Goal: Information Seeking & Learning: Learn about a topic

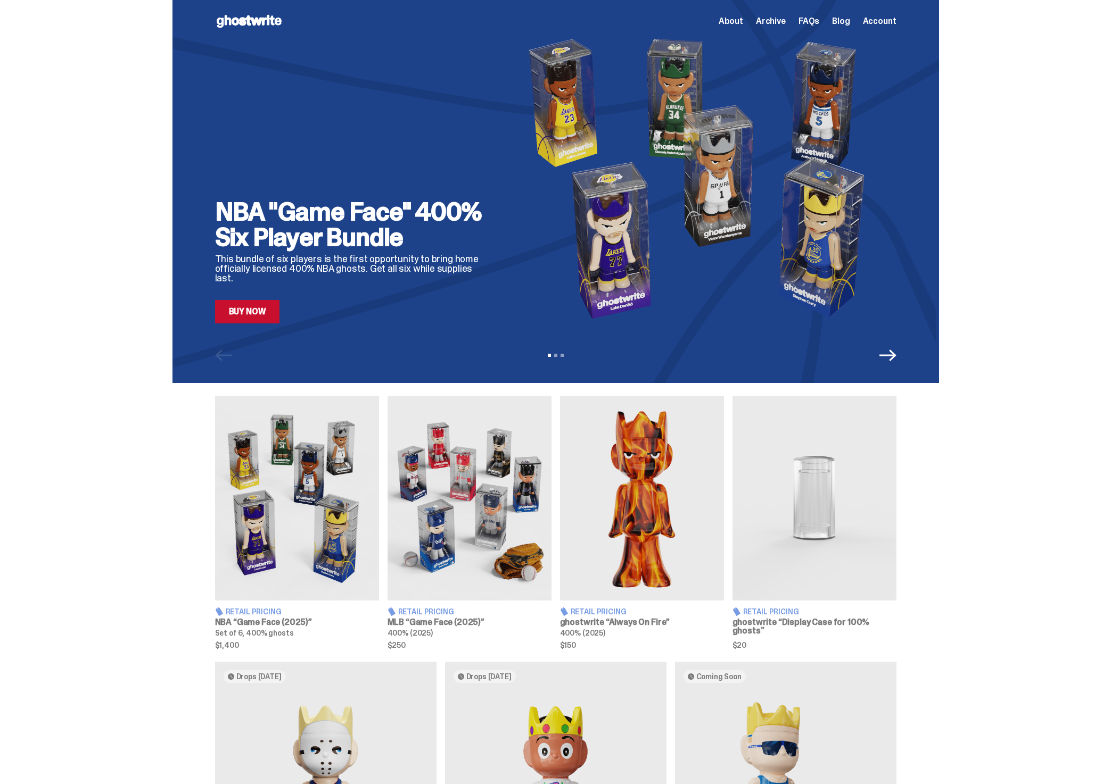
scroll to position [208, 0]
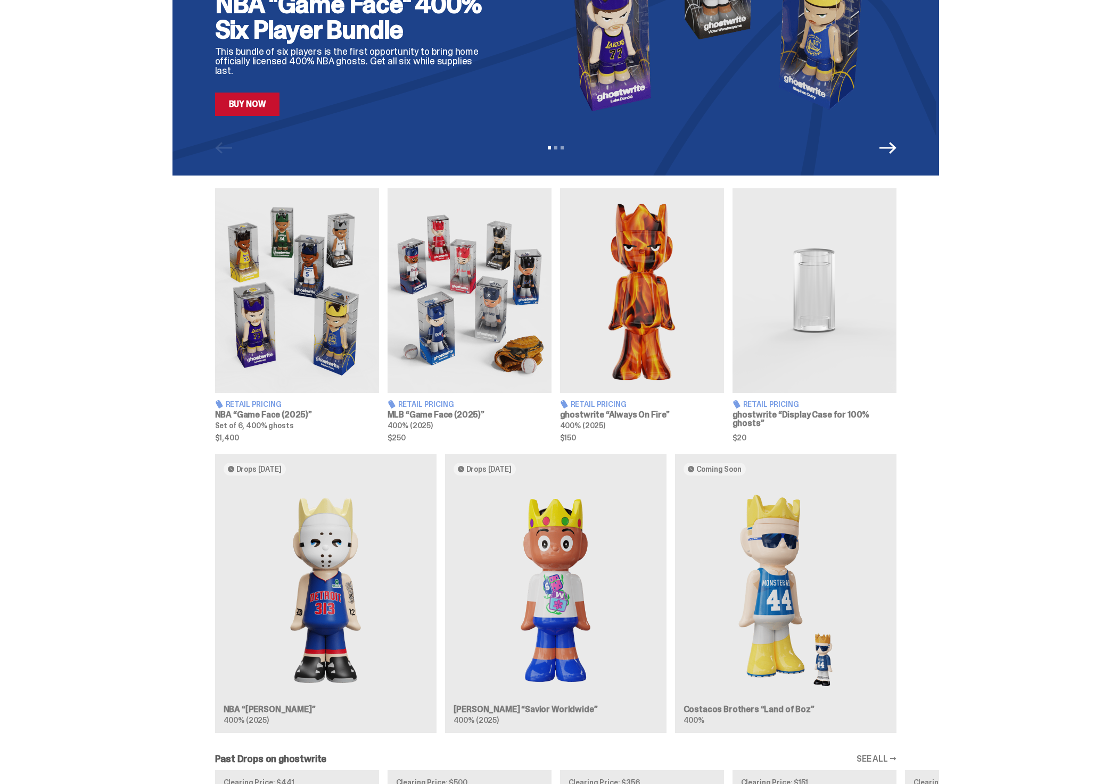
click at [669, 336] on img at bounding box center [642, 290] width 164 height 205
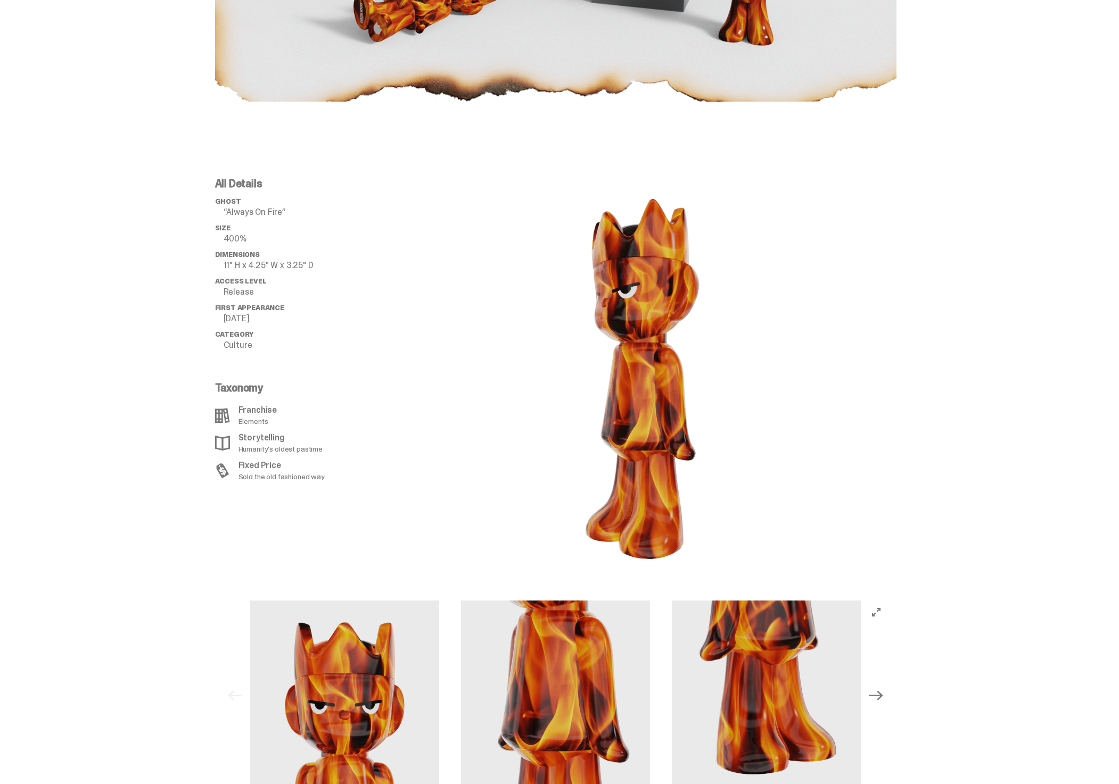
scroll to position [1077, 0]
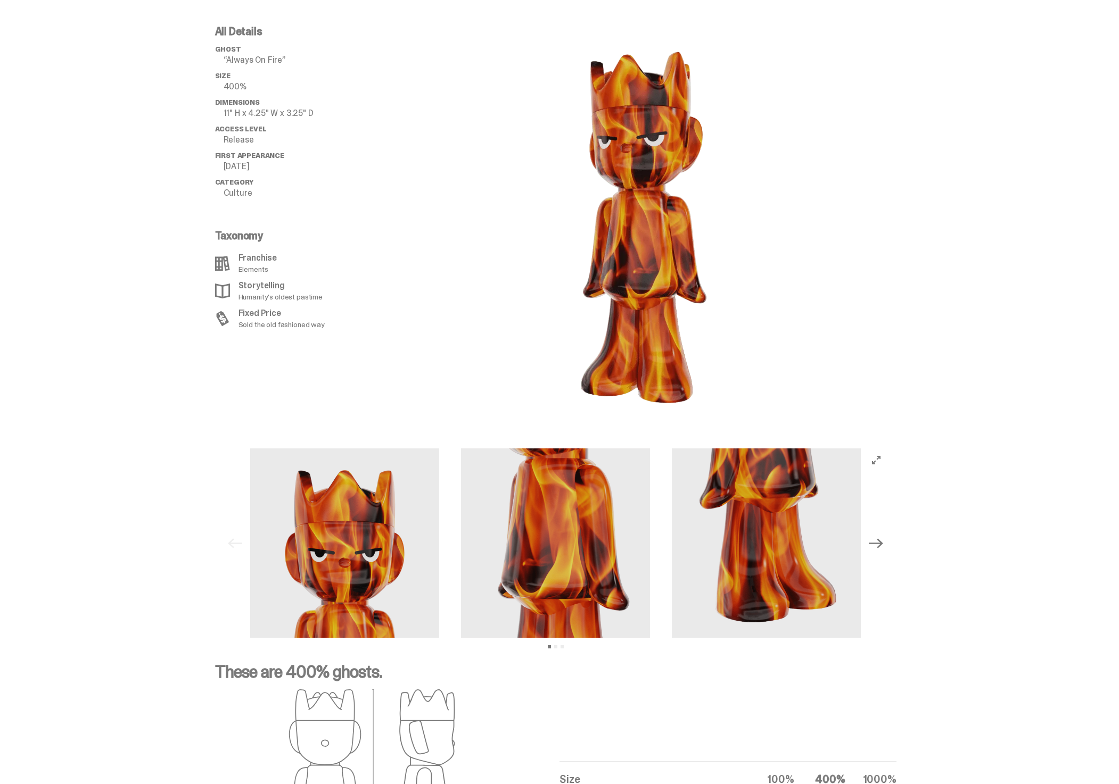
click at [880, 545] on icon "Next" at bounding box center [876, 543] width 14 height 14
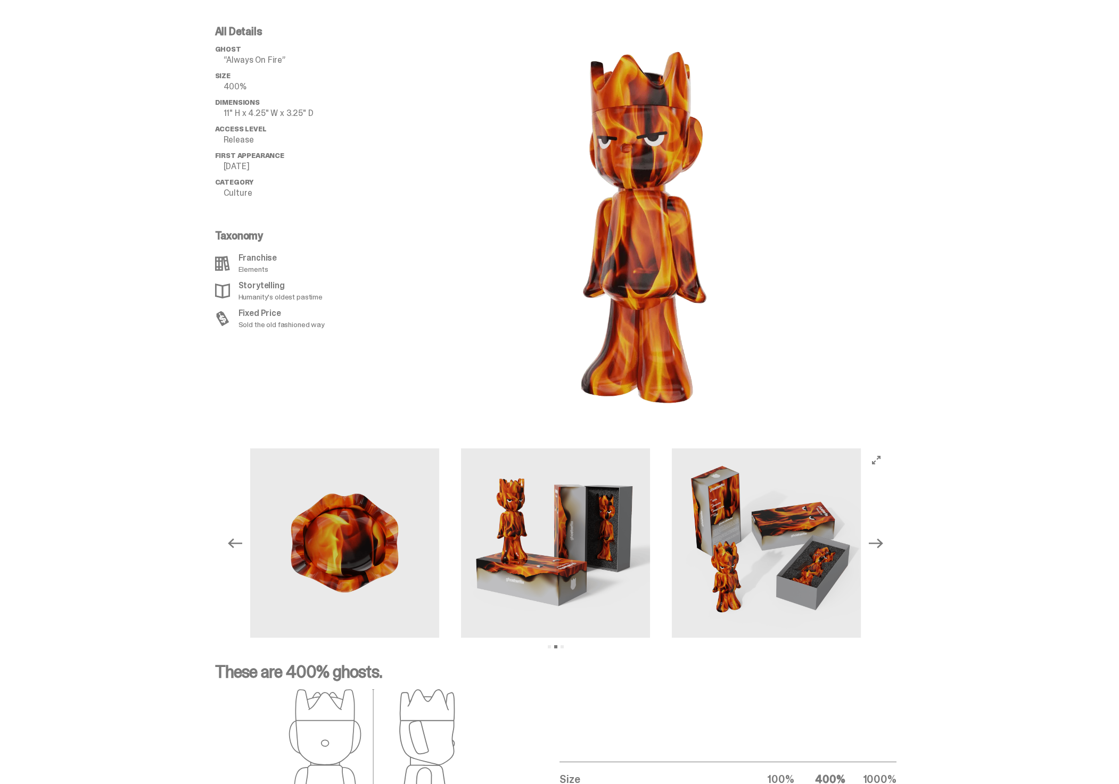
click at [880, 545] on icon "Next" at bounding box center [876, 543] width 14 height 14
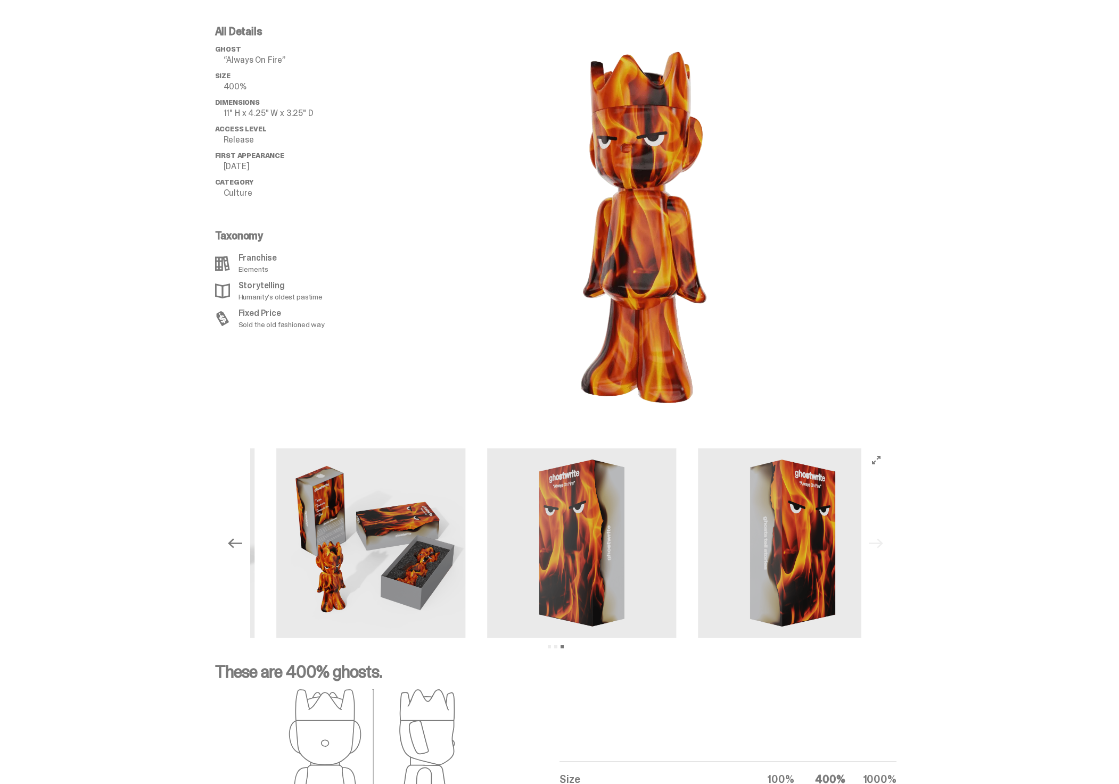
click at [880, 545] on div "Previous Next View slide 1 View slide 2 View slide 3" at bounding box center [556, 543] width 664 height 189
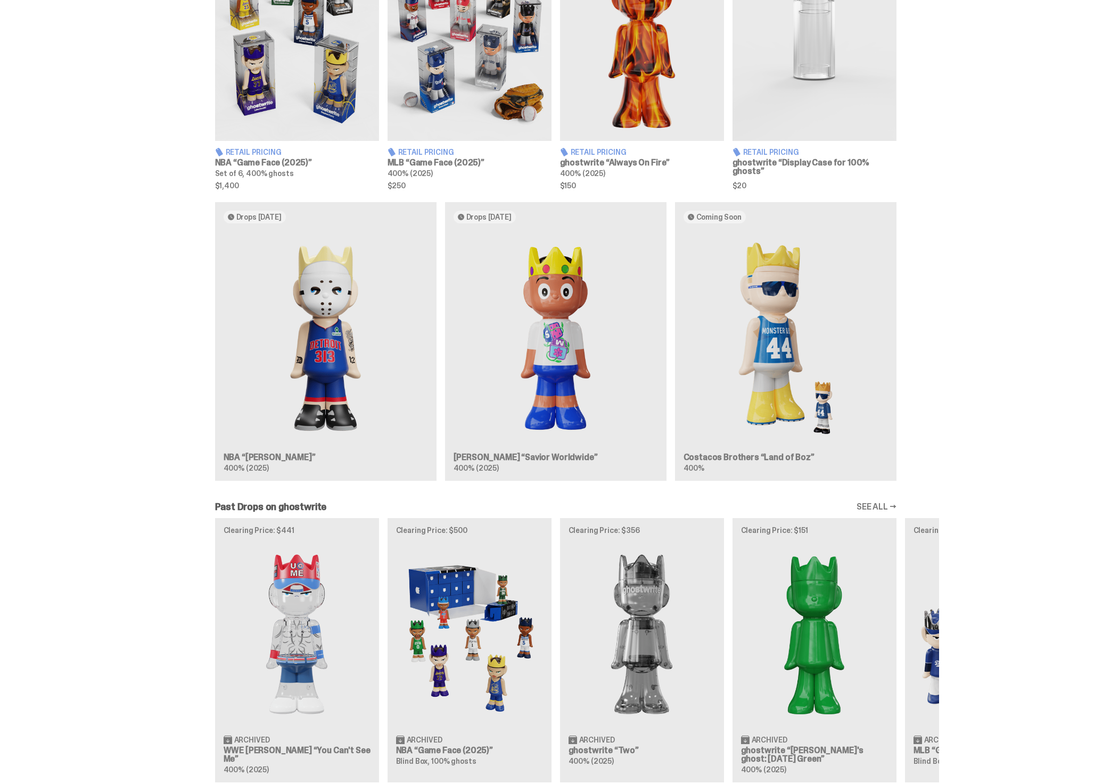
scroll to position [585, 0]
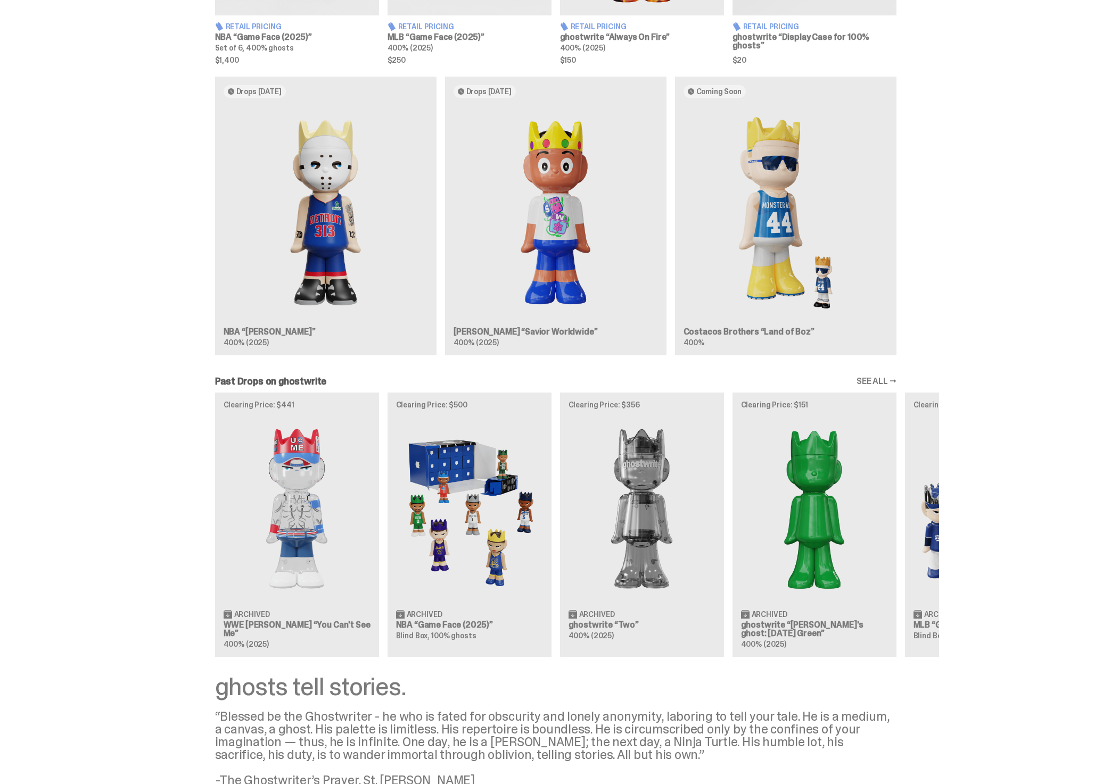
click at [813, 566] on div "Clearing Price: $441 Archived WWE [PERSON_NAME] “You Can't See Me” 400% (2025) …" at bounding box center [555, 525] width 766 height 264
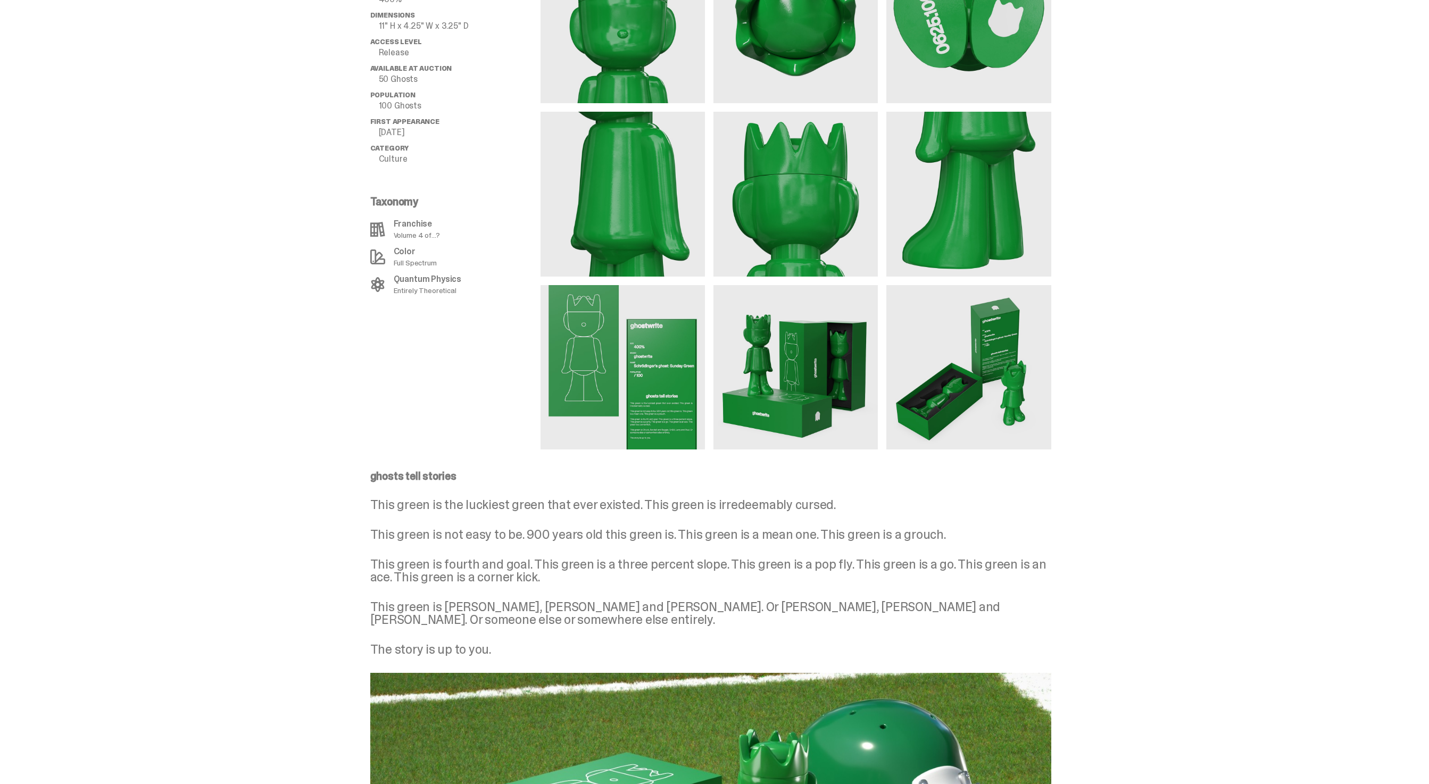
scroll to position [543, 0]
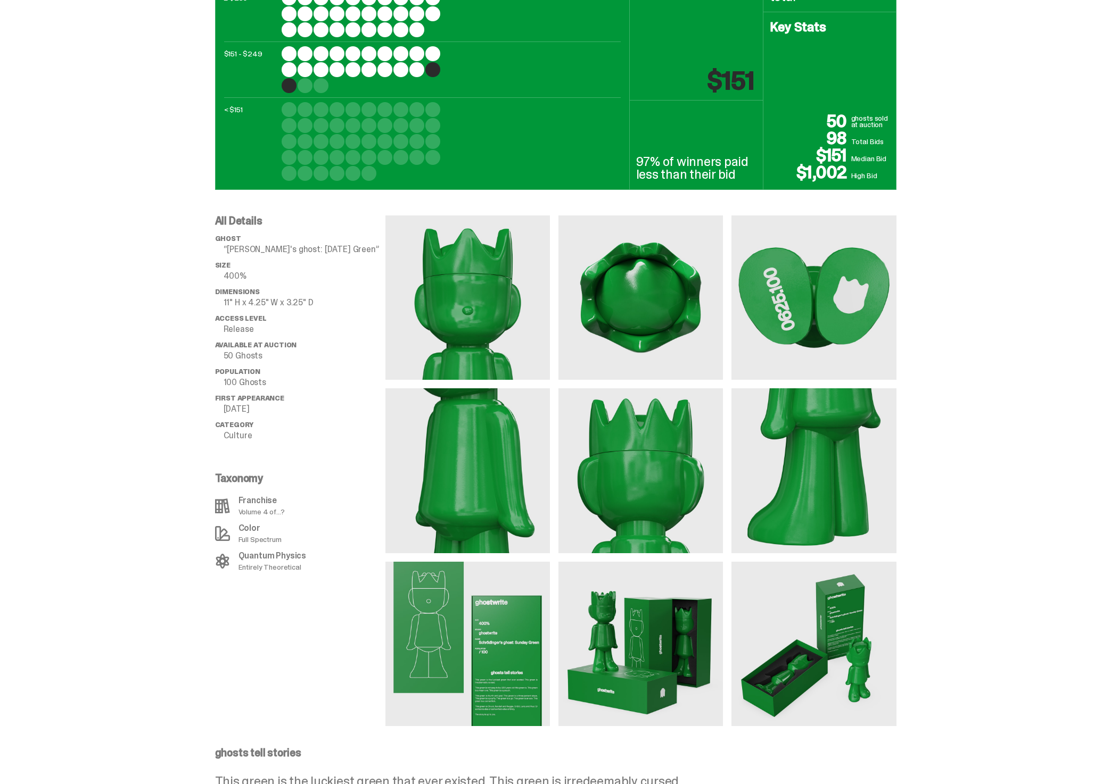
click at [825, 314] on img at bounding box center [813, 298] width 164 height 164
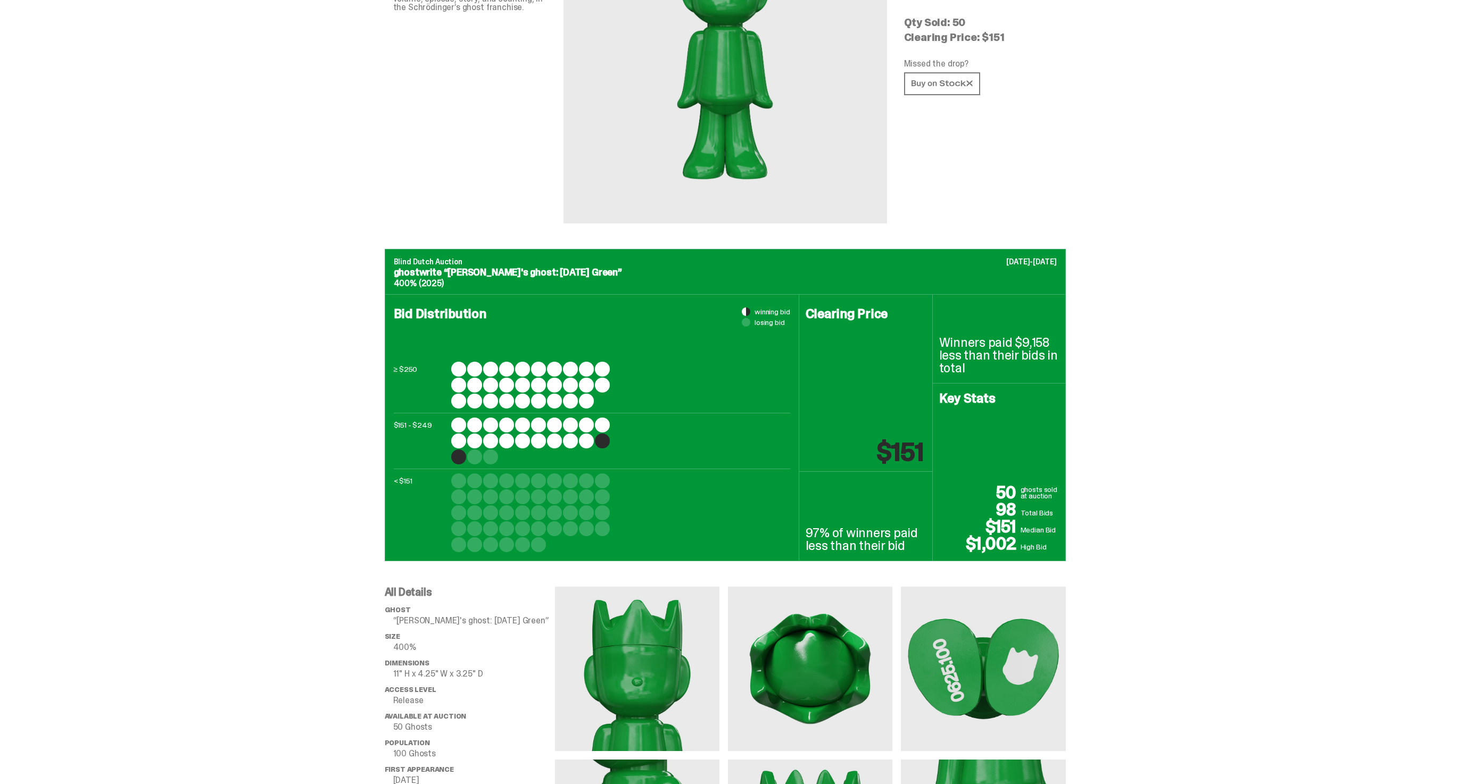
scroll to position [0, 0]
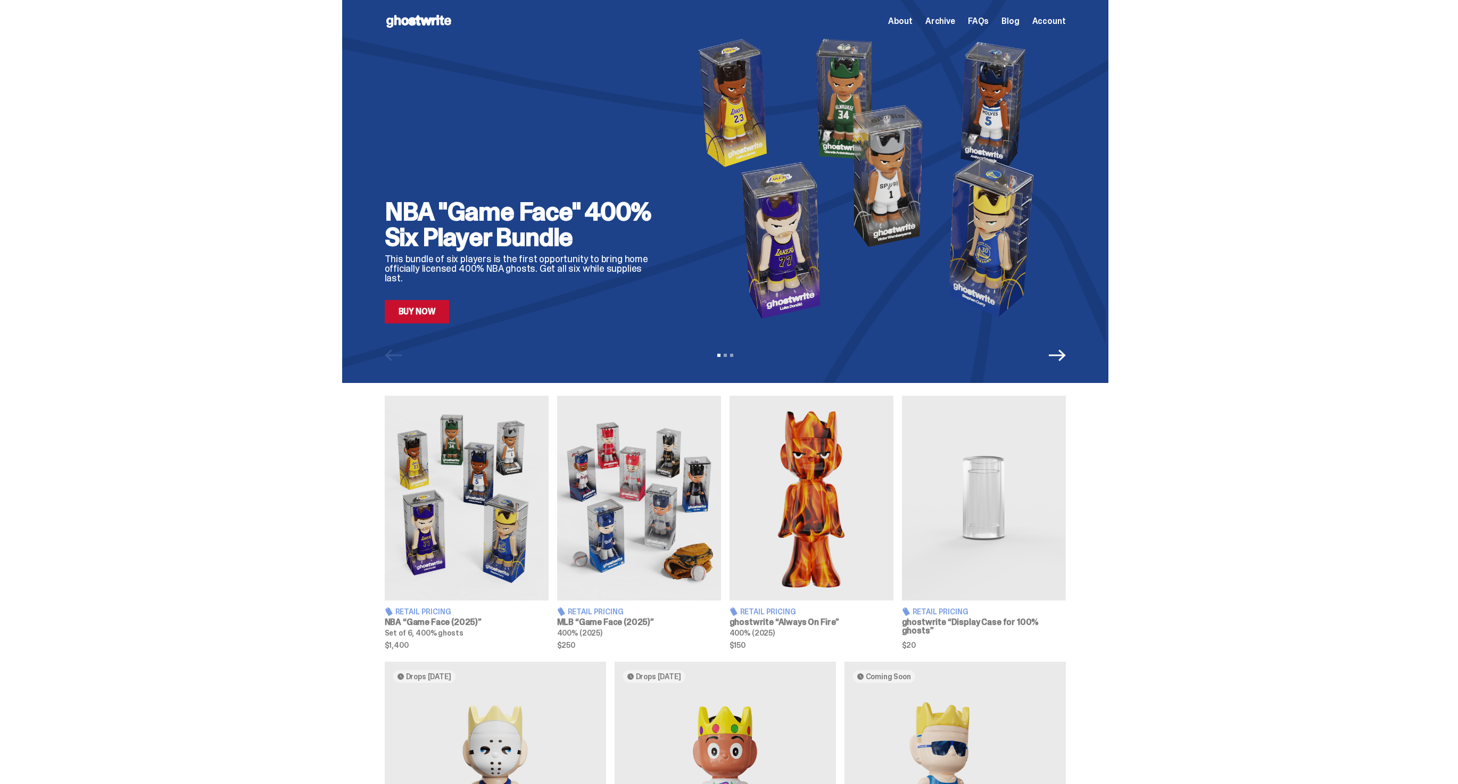
click at [430, 319] on link "Buy Now" at bounding box center [417, 311] width 65 height 23
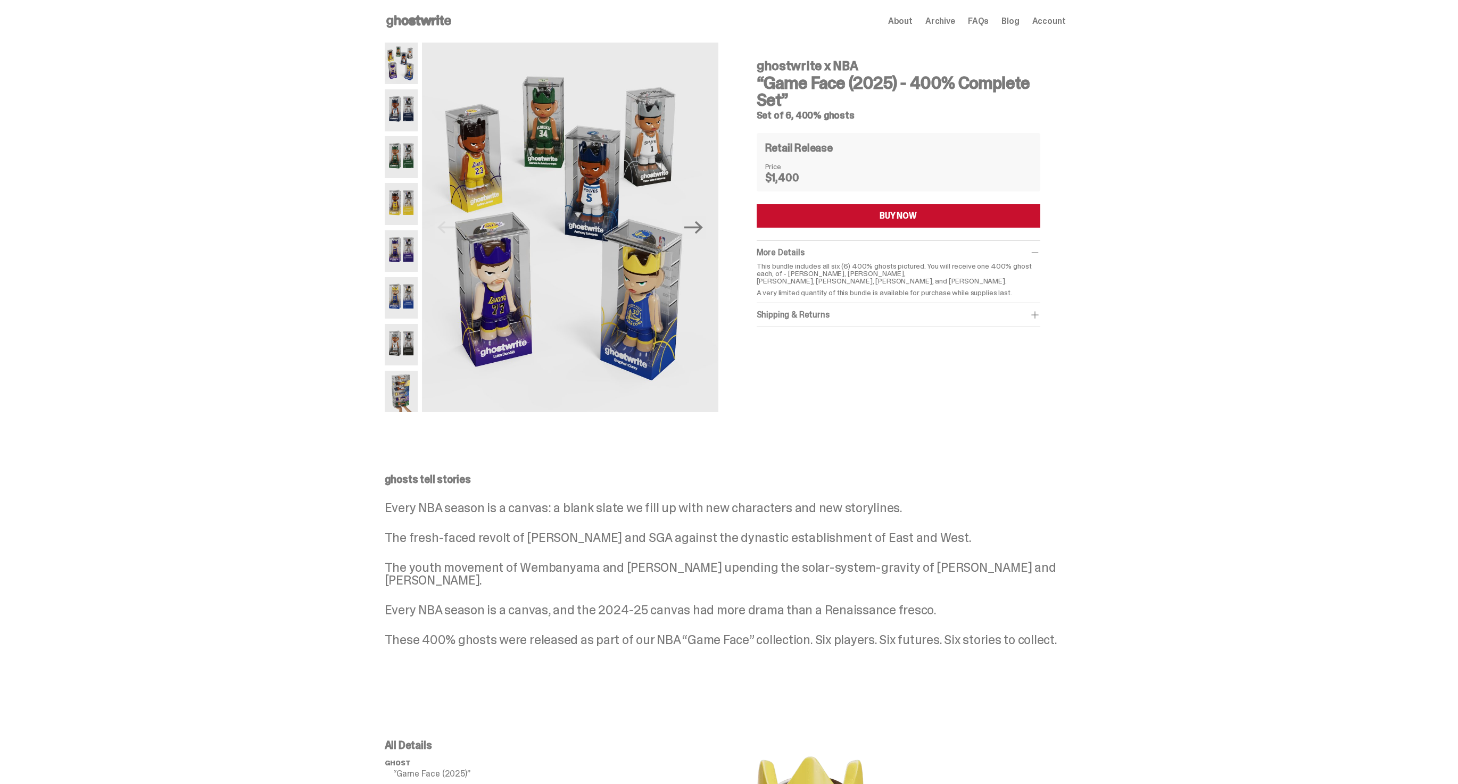
click at [1019, 17] on link "Blog" at bounding box center [1011, 21] width 18 height 9
